Goal: Task Accomplishment & Management: Manage account settings

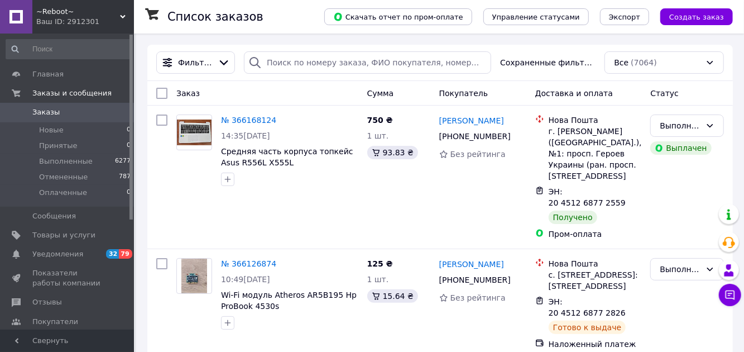
click at [37, 304] on span "Отзывы" at bounding box center [47, 302] width 30 height 10
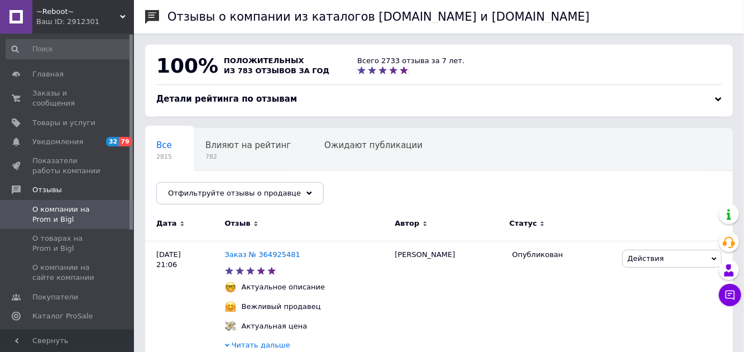
click at [63, 97] on span "Заказы и сообщения" at bounding box center [67, 98] width 71 height 20
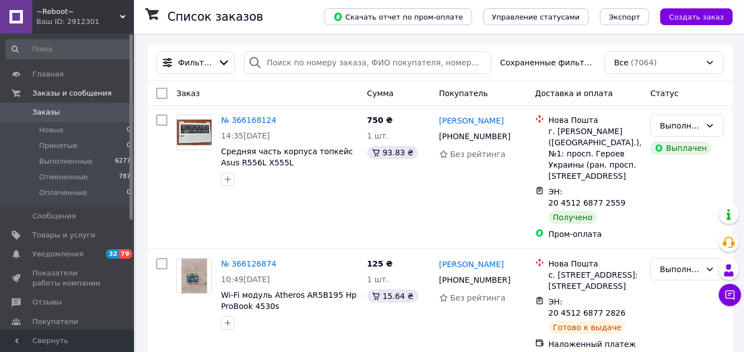
click at [77, 235] on span "Товары и услуги" at bounding box center [63, 235] width 63 height 10
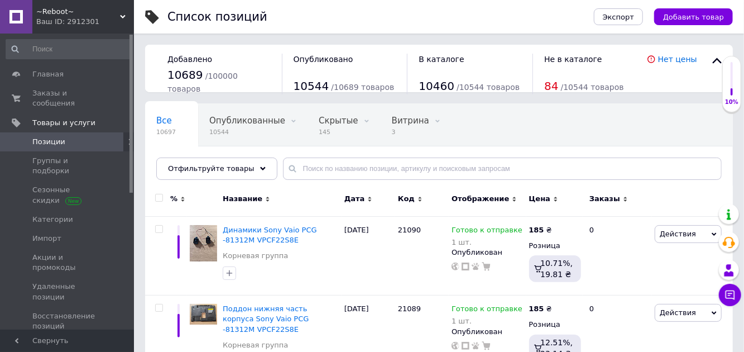
click at [328, 122] on span "Скрытые" at bounding box center [339, 121] width 40 height 10
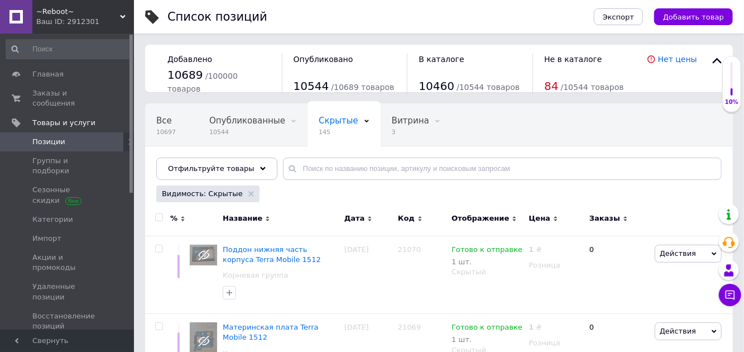
click at [254, 245] on span "Поддон нижняя часть корпуса Terra Mobile 1512" at bounding box center [272, 254] width 98 height 18
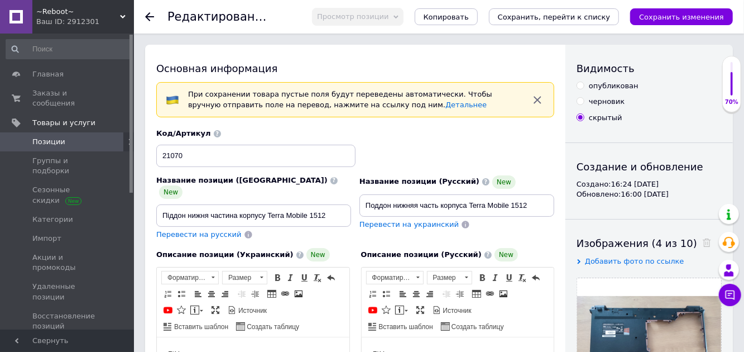
click at [612, 85] on div "опубликован" at bounding box center [614, 86] width 50 height 10
click at [584, 85] on input "опубликован" at bounding box center [580, 85] width 7 height 7
radio input "true"
click at [460, 351] on body "Б\У" at bounding box center [457, 354] width 170 height 12
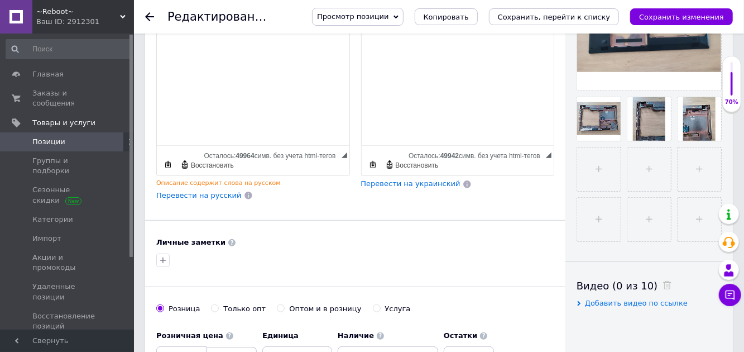
scroll to position [332, 0]
click at [170, 346] on input "1" at bounding box center [181, 357] width 50 height 22
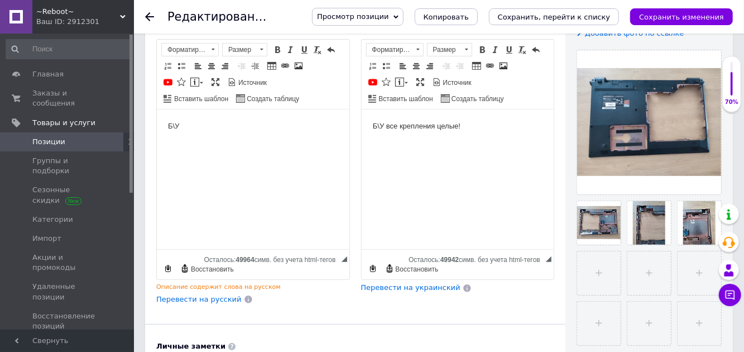
scroll to position [0, 0]
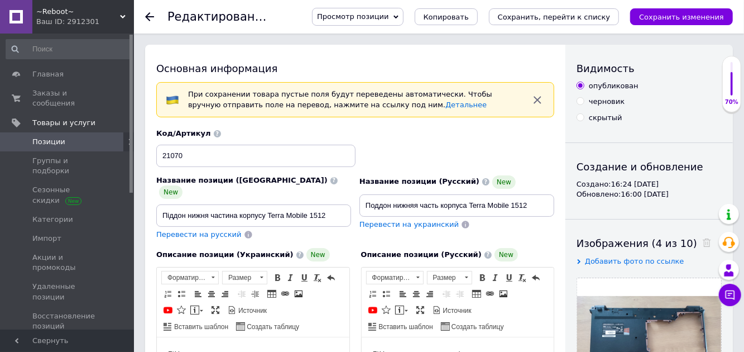
type input "185"
click at [597, 17] on icon "Сохранить, перейти к списку" at bounding box center [554, 17] width 113 height 8
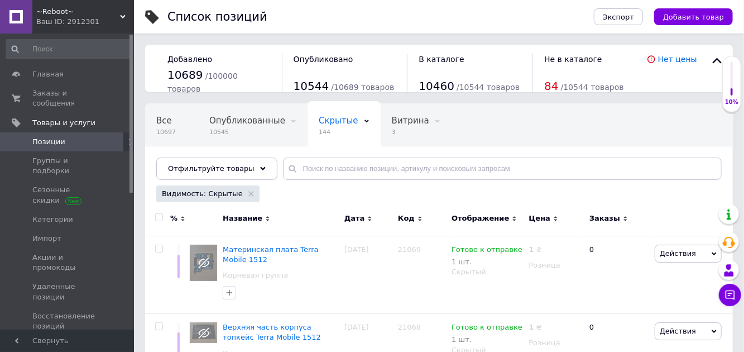
click at [236, 116] on span "Опубликованные" at bounding box center [247, 121] width 76 height 10
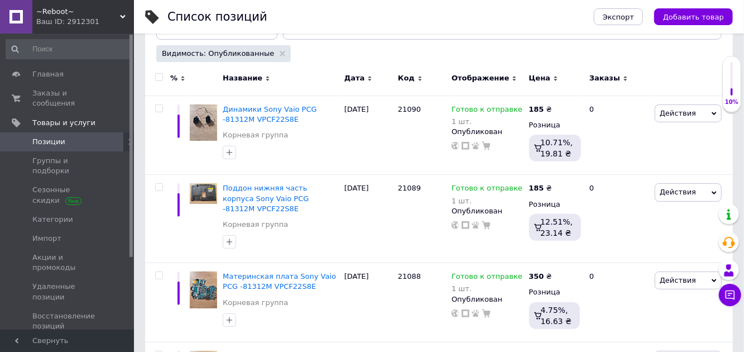
scroll to position [142, 0]
